Goal: Information Seeking & Learning: Learn about a topic

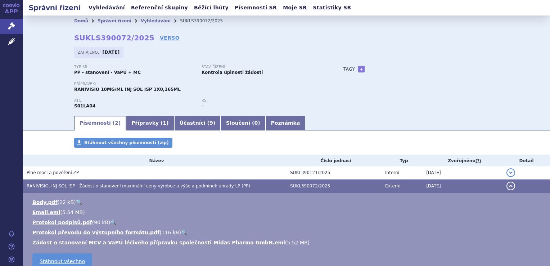
click at [99, 7] on link "Vyhledávání" at bounding box center [106, 8] width 41 height 10
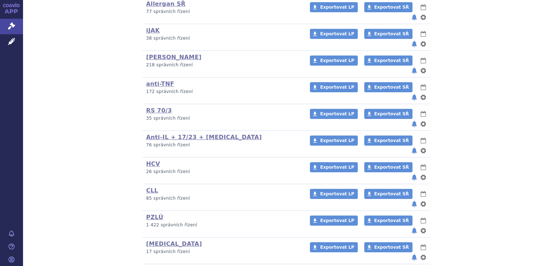
scroll to position [216, 0]
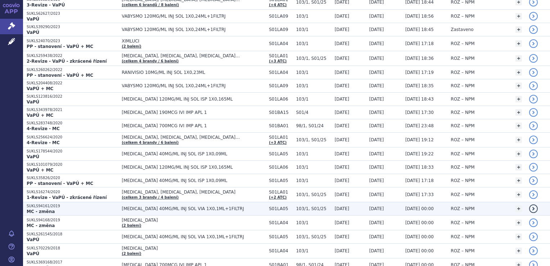
scroll to position [216, 0]
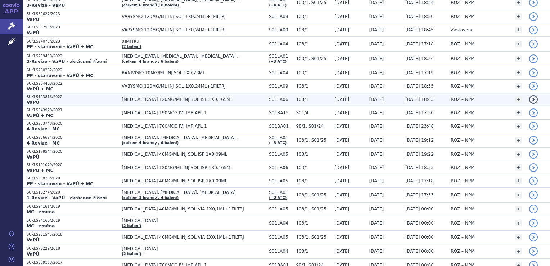
click at [137, 98] on span "BEOVU 120MG/ML INJ SOL ISP 1X0,165ML" at bounding box center [194, 99] width 144 height 5
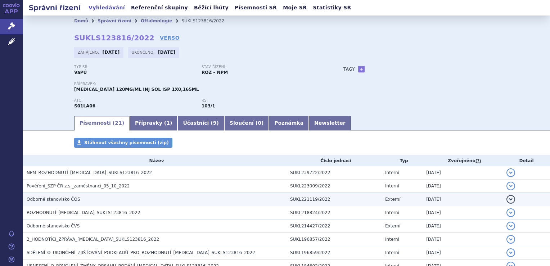
scroll to position [36, 0]
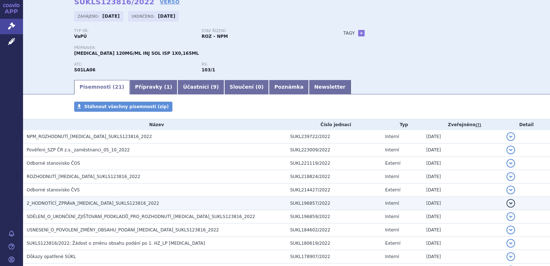
click at [74, 204] on span "2_HODNOTÍCÍ_ZPRÁVA_BEOVU_SUKLS123816_2022" at bounding box center [93, 203] width 133 height 5
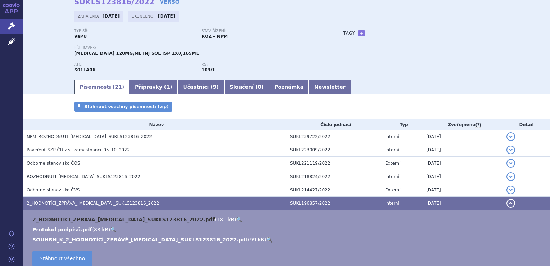
click at [79, 220] on link "2_HODNOTÍCÍ_ZPRÁVA_BEOVU_SUKLS123816_2022.pdf" at bounding box center [123, 219] width 183 height 6
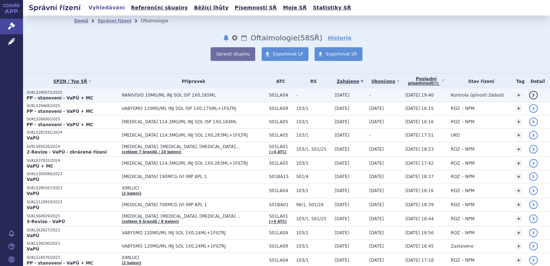
click at [37, 94] on p "SUKLS390072/2025" at bounding box center [72, 92] width 91 height 5
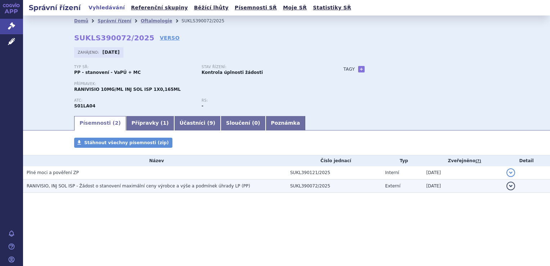
click at [105, 187] on span "RANIVISIO, INJ SOL ISP - Žádost o stanovení maximální ceny výrobce a výše a pod…" at bounding box center [139, 185] width 224 height 5
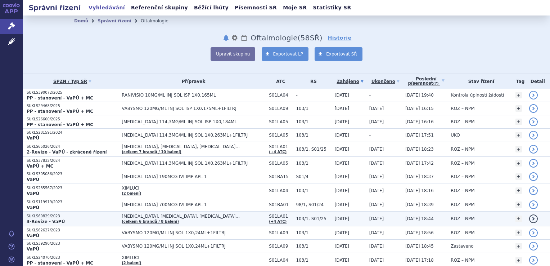
click at [141, 215] on span "BEOVU, EYLEA, LUCENTIS…" at bounding box center [194, 216] width 144 height 5
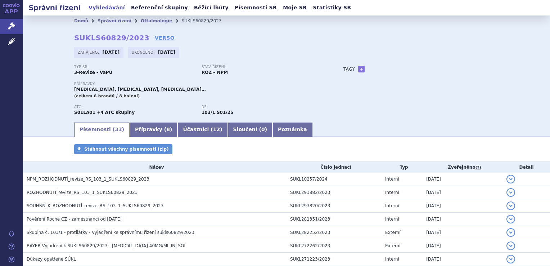
click at [418, 89] on div "Typ SŘ: 3-Revize - VaPÚ Stav řízení: ROZ – NPM Přípravky: [MEDICAL_DATA], [MEDI…" at bounding box center [286, 93] width 425 height 57
